Goal: Task Accomplishment & Management: Manage account settings

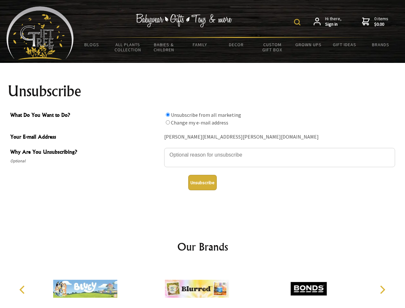
click at [298, 22] on img at bounding box center [297, 22] width 6 height 6
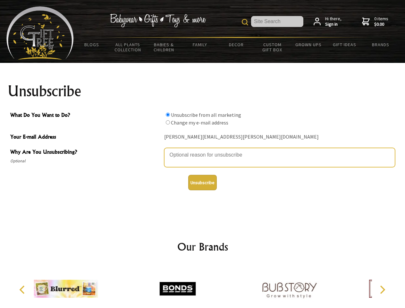
click at [203, 150] on textarea "Why Are You Unsubscribing?" at bounding box center [279, 157] width 231 height 19
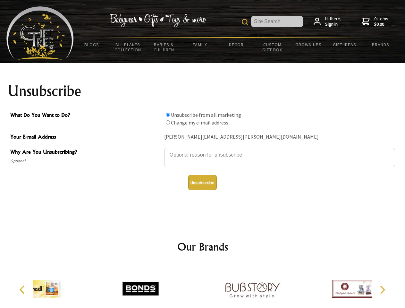
click at [168, 114] on input "What Do You Want to Do?" at bounding box center [168, 115] width 4 height 4
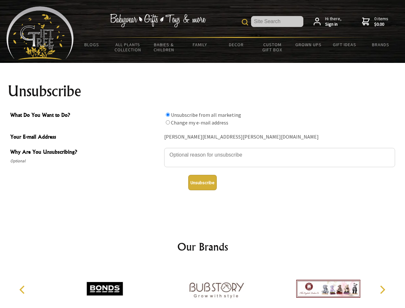
click at [168, 122] on input "What Do You Want to Do?" at bounding box center [168, 122] width 4 height 4
radio input "true"
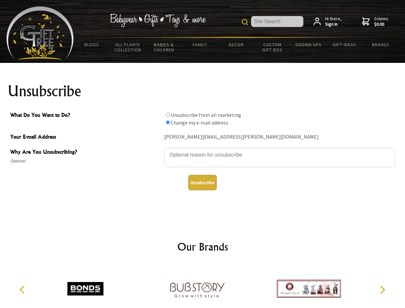
click at [202, 182] on button "Unsubscribe" at bounding box center [202, 182] width 29 height 15
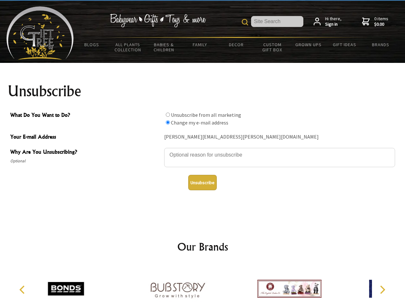
click at [23, 289] on icon "Previous" at bounding box center [23, 289] width 8 height 8
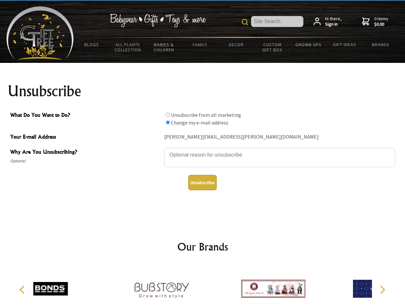
click at [382, 289] on icon "Next" at bounding box center [382, 289] width 8 height 8
